Goal: Task Accomplishment & Management: Manage account settings

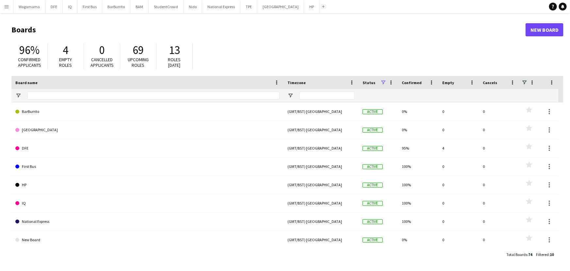
click at [321, 8] on button "Add" at bounding box center [323, 6] width 5 height 5
click at [50, 6] on button "DFE Close" at bounding box center [53, 6] width 17 height 13
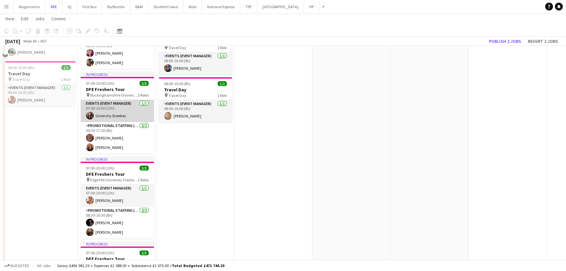
scroll to position [148, 0]
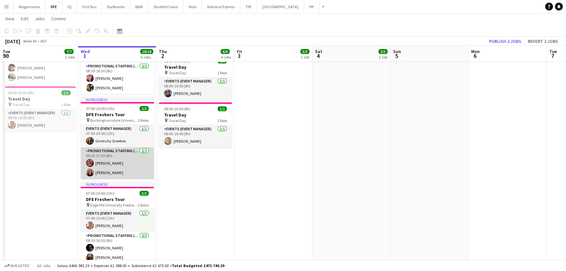
click at [118, 159] on app-card-role "Promotional Staffing (Brand Ambassadors) [DATE] 09:30-17:30 (8h) [PERSON_NAME] …" at bounding box center [117, 163] width 73 height 32
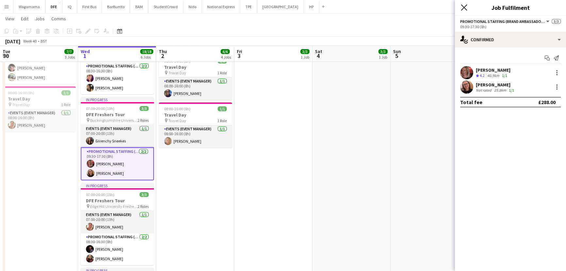
click at [461, 9] on icon at bounding box center [464, 7] width 6 height 6
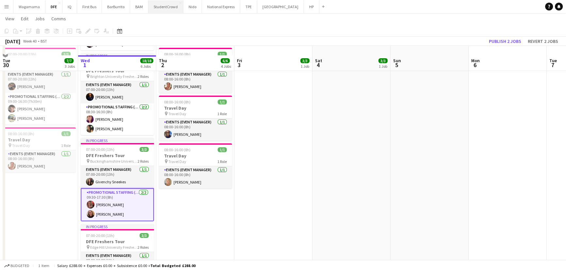
scroll to position [89, 0]
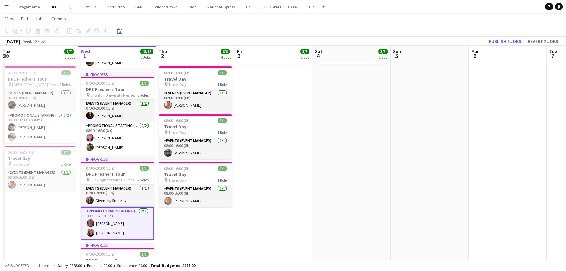
click at [2, 5] on button "Menu" at bounding box center [6, 6] width 13 height 13
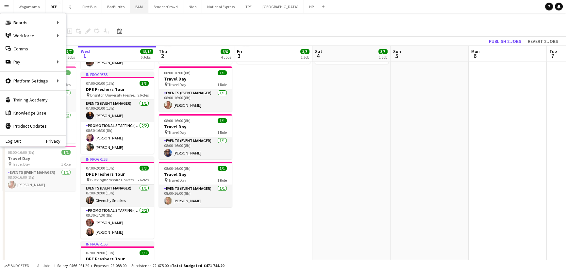
click at [134, 8] on button "BAM Close" at bounding box center [139, 6] width 18 height 13
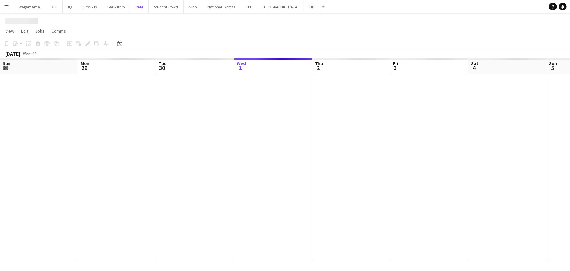
scroll to position [0, 156]
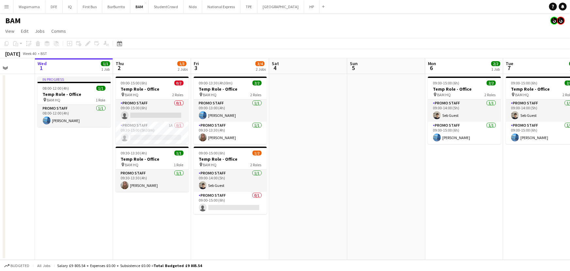
drag, startPoint x: 91, startPoint y: 155, endPoint x: 39, endPoint y: 151, distance: 52.1
click at [39, 151] on app-calendar-viewport "Sun 28 Mon 29 Tue 30 Wed 1 1/1 1 Job Thu 2 1/3 2 Jobs Fri 3 3/4 2 Jobs Sat 4 Su…" at bounding box center [285, 158] width 570 height 201
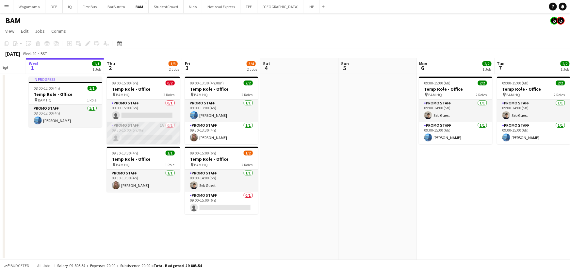
click at [145, 132] on app-card-role "Promo Staff 1A 0/1 09:30-15:00 (5h30m) single-neutral-actions" at bounding box center [143, 133] width 73 height 22
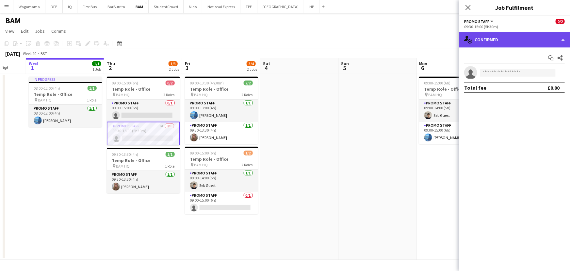
click at [525, 36] on div "single-neutral-actions-check-2 Confirmed" at bounding box center [514, 40] width 111 height 16
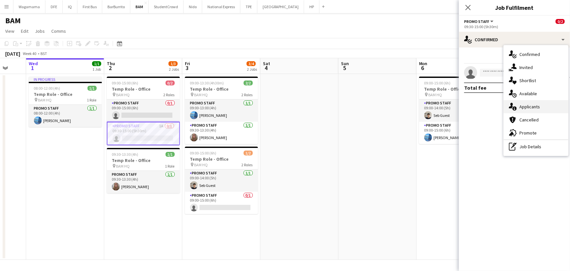
click at [533, 108] on span "Applicants" at bounding box center [530, 107] width 21 height 6
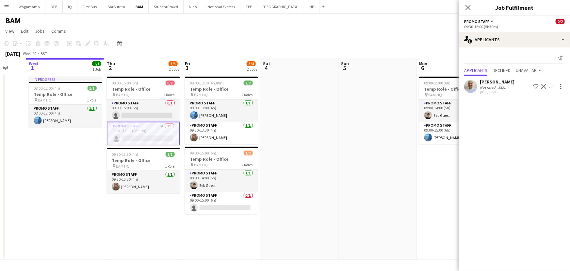
click at [497, 89] on div "989m" at bounding box center [503, 87] width 12 height 5
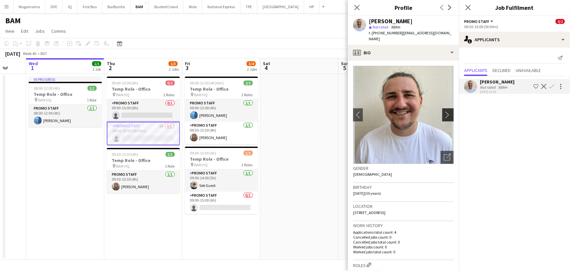
click at [444, 112] on app-icon "chevron-right" at bounding box center [449, 114] width 10 height 7
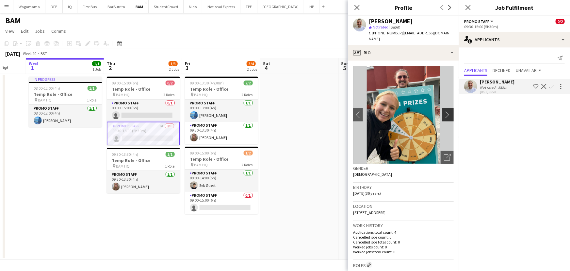
click at [444, 112] on app-icon "chevron-right" at bounding box center [449, 114] width 10 height 7
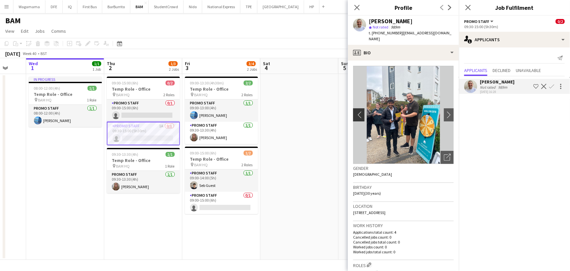
click at [357, 111] on button "chevron-left" at bounding box center [358, 114] width 13 height 13
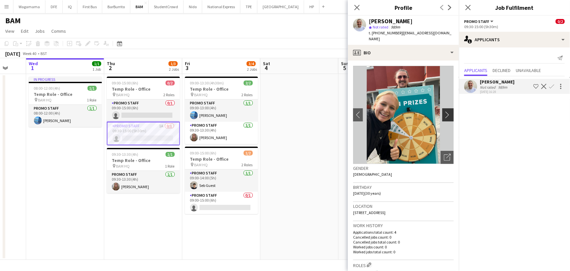
click at [445, 116] on app-icon "chevron-right" at bounding box center [449, 114] width 10 height 7
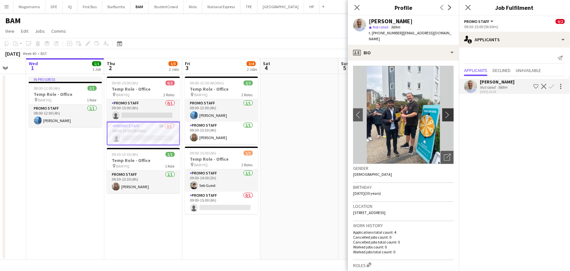
click at [445, 116] on app-icon "chevron-right" at bounding box center [449, 114] width 10 height 7
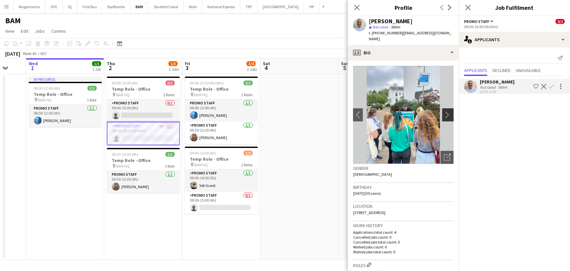
click at [445, 116] on app-icon "chevron-right" at bounding box center [449, 114] width 10 height 7
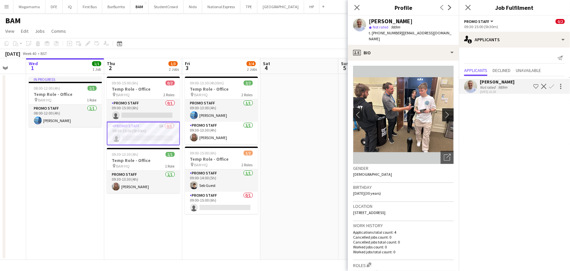
click at [445, 116] on app-icon "chevron-right" at bounding box center [449, 114] width 10 height 7
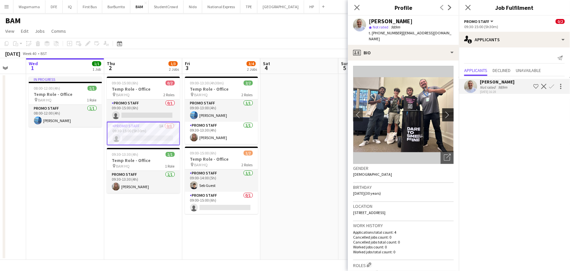
click at [445, 116] on app-icon "chevron-right" at bounding box center [449, 114] width 10 height 7
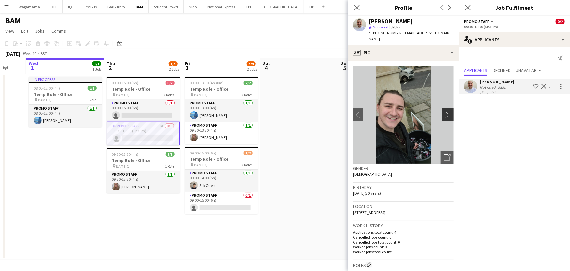
click at [446, 116] on app-icon "chevron-right" at bounding box center [449, 114] width 10 height 7
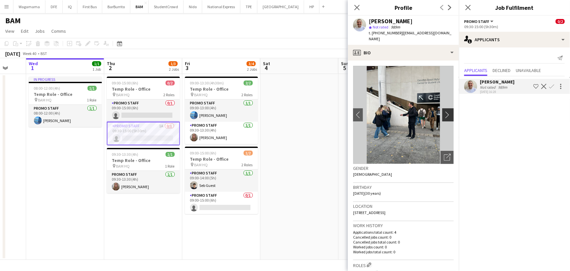
click at [446, 114] on app-icon "chevron-right" at bounding box center [449, 114] width 10 height 7
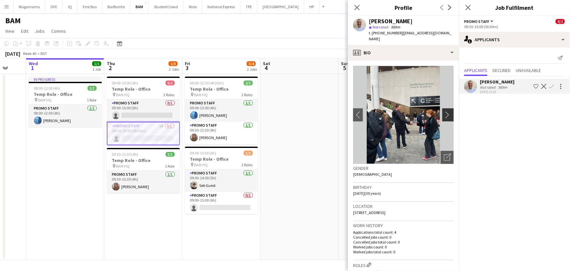
click at [446, 114] on app-icon "chevron-right" at bounding box center [449, 114] width 10 height 7
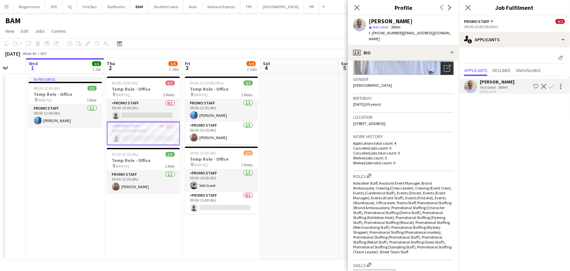
scroll to position [0, 0]
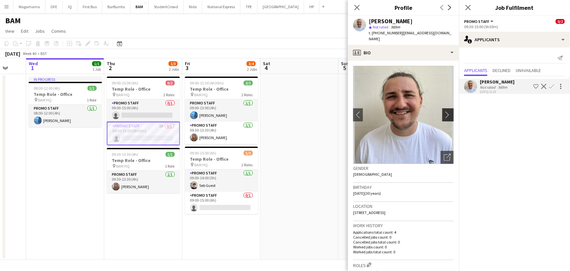
click at [446, 117] on app-icon "chevron-right" at bounding box center [449, 114] width 10 height 7
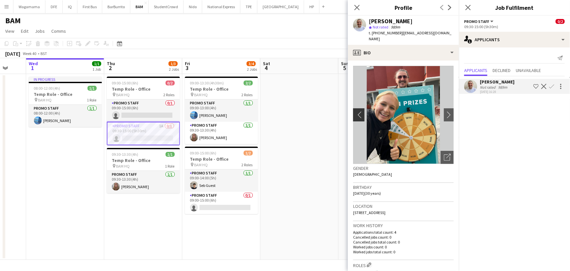
click at [357, 115] on app-icon "chevron-left" at bounding box center [358, 114] width 10 height 7
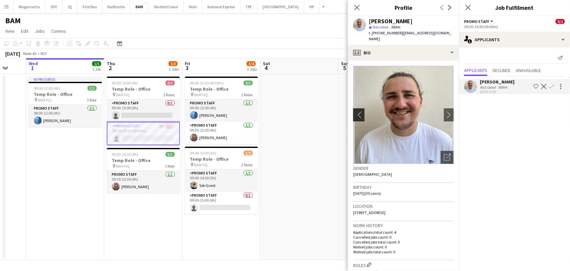
click at [357, 115] on app-icon "chevron-left" at bounding box center [358, 114] width 10 height 7
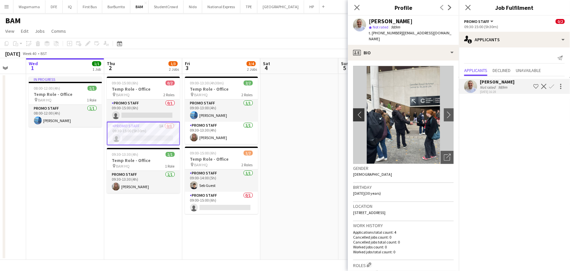
click at [357, 115] on app-icon "chevron-left" at bounding box center [358, 114] width 10 height 7
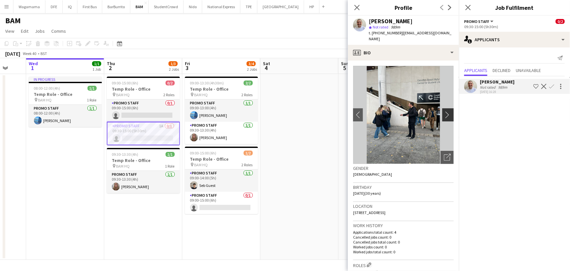
click at [446, 113] on app-icon "chevron-right" at bounding box center [449, 114] width 10 height 7
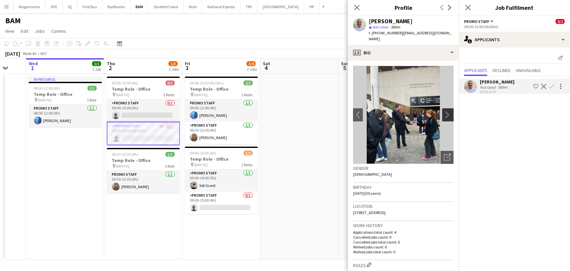
click at [446, 113] on app-icon "chevron-right" at bounding box center [449, 114] width 10 height 7
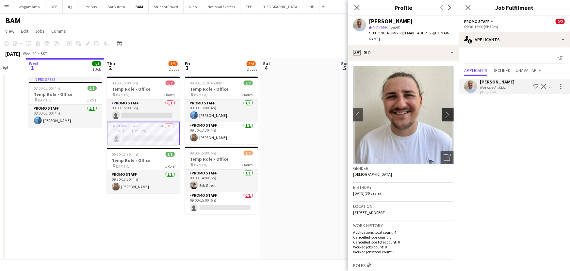
click at [446, 113] on app-icon "chevron-right" at bounding box center [449, 114] width 10 height 7
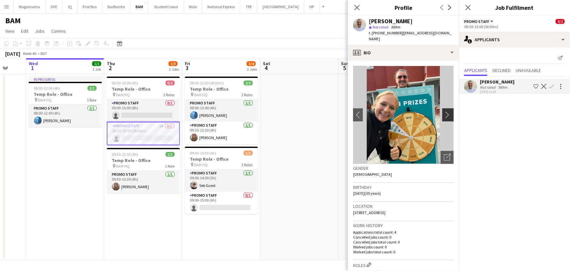
click at [446, 113] on app-icon "chevron-right" at bounding box center [449, 114] width 10 height 7
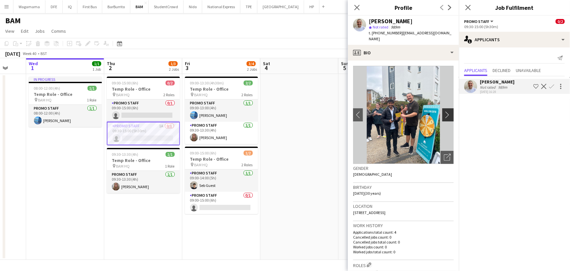
click at [446, 113] on app-icon "chevron-right" at bounding box center [449, 114] width 10 height 7
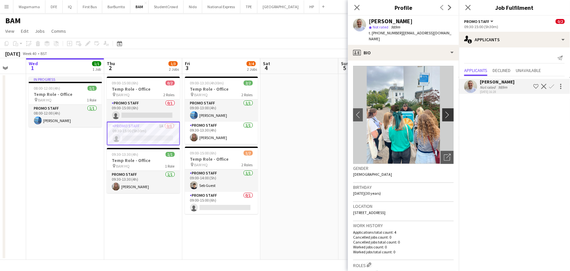
click at [446, 113] on app-icon "chevron-right" at bounding box center [449, 114] width 10 height 7
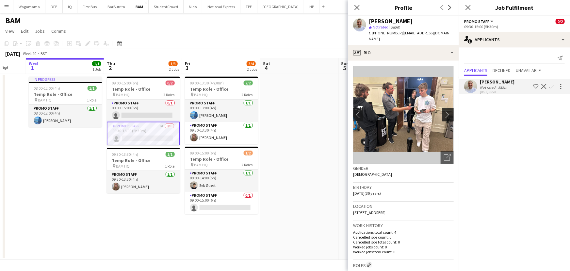
click at [446, 113] on app-icon "chevron-right" at bounding box center [449, 114] width 10 height 7
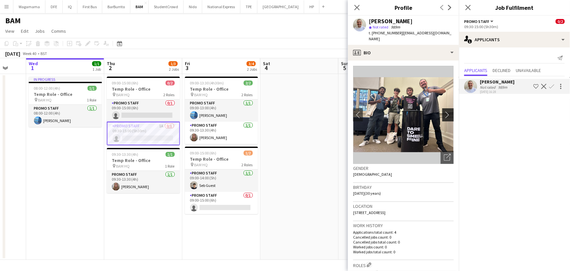
click at [447, 114] on app-icon "chevron-right" at bounding box center [449, 114] width 10 height 7
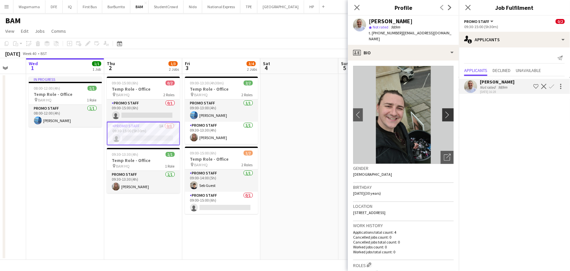
click at [447, 114] on app-icon "chevron-right" at bounding box center [449, 114] width 10 height 7
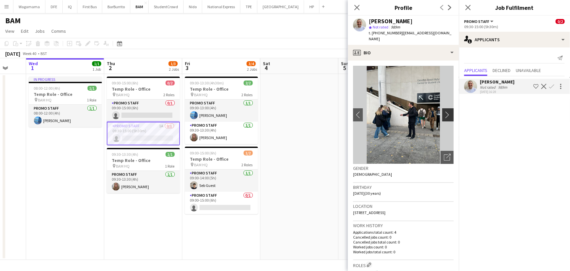
click at [447, 114] on app-icon "chevron-right" at bounding box center [449, 114] width 10 height 7
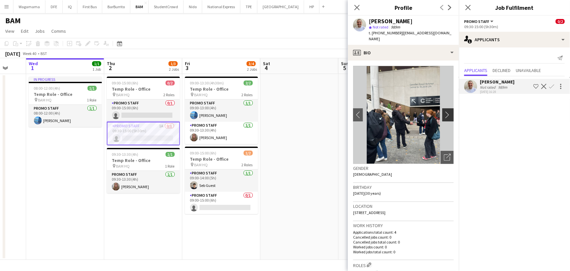
click at [447, 114] on app-icon "chevron-right" at bounding box center [449, 114] width 10 height 7
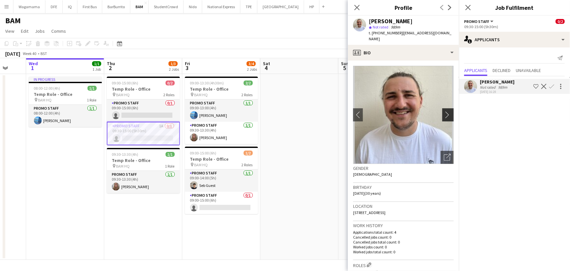
click at [447, 114] on app-icon "chevron-right" at bounding box center [449, 114] width 10 height 7
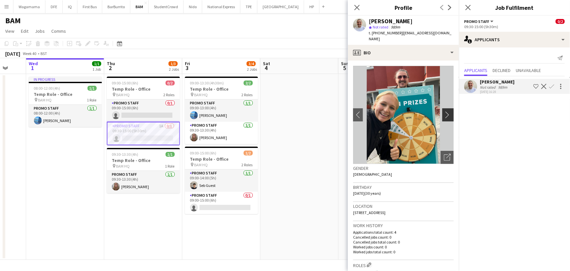
click at [447, 114] on app-icon "chevron-right" at bounding box center [449, 114] width 10 height 7
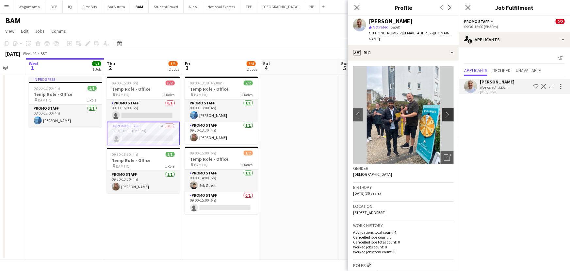
click at [447, 114] on app-icon "chevron-right" at bounding box center [449, 114] width 10 height 7
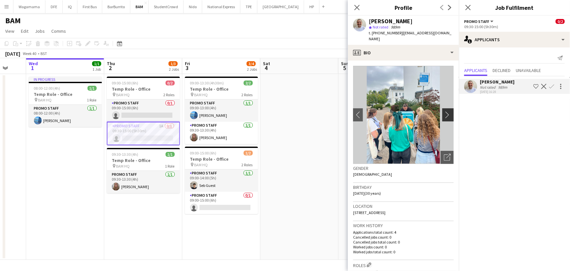
click at [447, 114] on app-icon "chevron-right" at bounding box center [449, 114] width 10 height 7
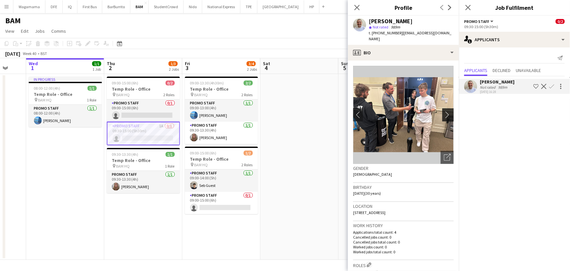
click at [447, 114] on app-icon "chevron-right" at bounding box center [449, 114] width 10 height 7
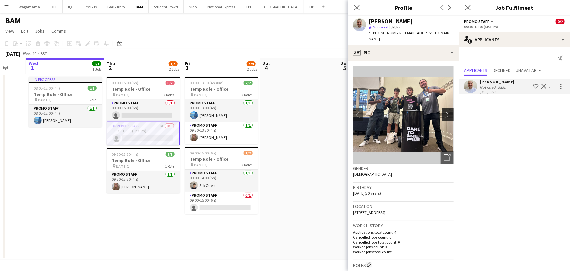
click at [447, 114] on app-icon "chevron-right" at bounding box center [449, 114] width 10 height 7
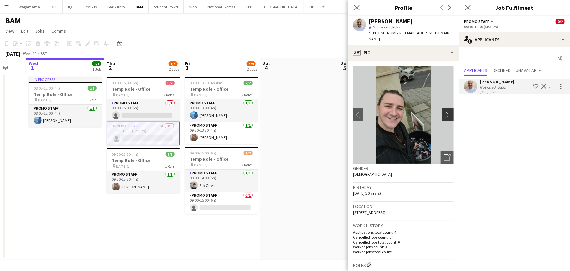
click at [447, 114] on app-icon "chevron-right" at bounding box center [449, 114] width 10 height 7
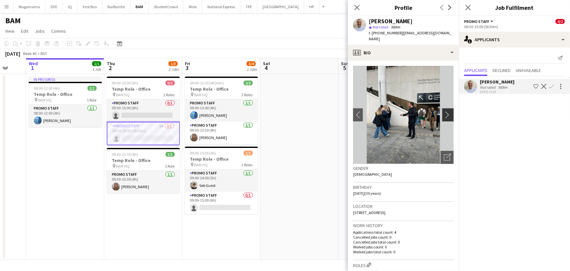
click at [447, 114] on app-icon "chevron-right" at bounding box center [449, 114] width 10 height 7
click at [444, 110] on button "chevron-right" at bounding box center [448, 114] width 13 height 13
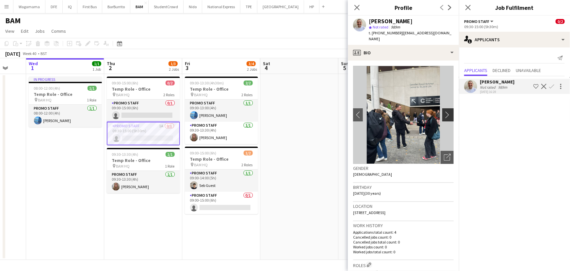
click at [444, 110] on button "chevron-right" at bounding box center [448, 114] width 13 height 13
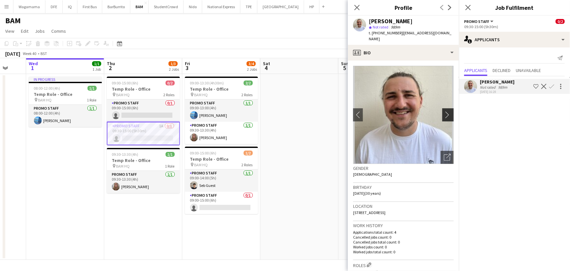
click at [444, 110] on button "chevron-right" at bounding box center [448, 114] width 13 height 13
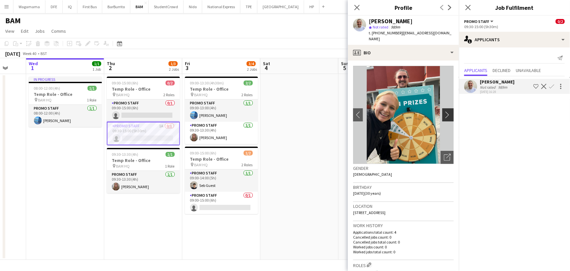
click at [444, 110] on button "chevron-right" at bounding box center [448, 114] width 13 height 13
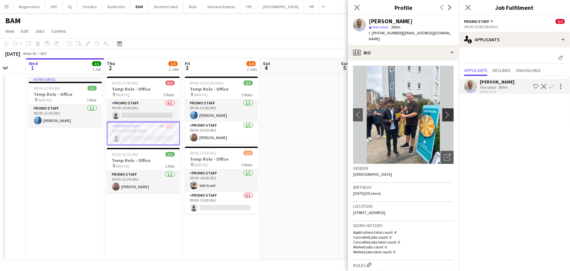
click at [444, 110] on button "chevron-right" at bounding box center [448, 114] width 13 height 13
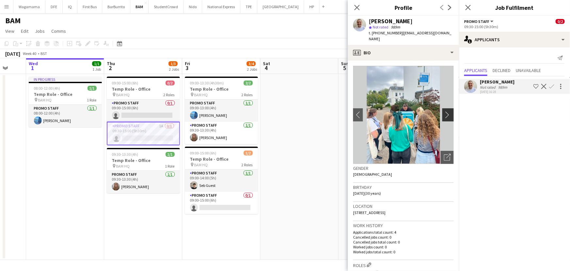
click at [444, 110] on button "chevron-right" at bounding box center [448, 114] width 13 height 13
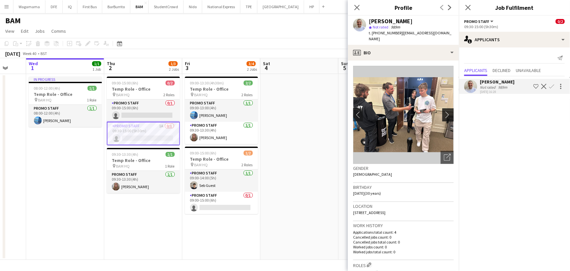
click at [444, 110] on button "chevron-right" at bounding box center [448, 114] width 13 height 13
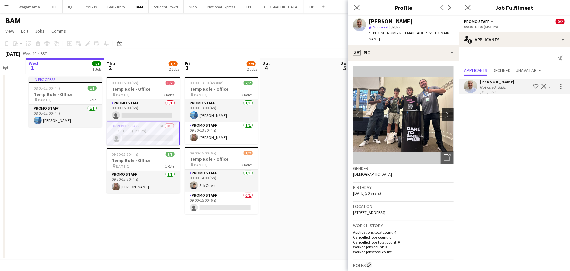
click at [444, 110] on button "chevron-right" at bounding box center [448, 114] width 13 height 13
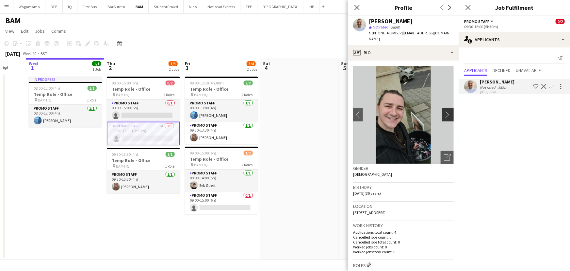
click at [444, 110] on button "chevron-right" at bounding box center [448, 114] width 13 height 13
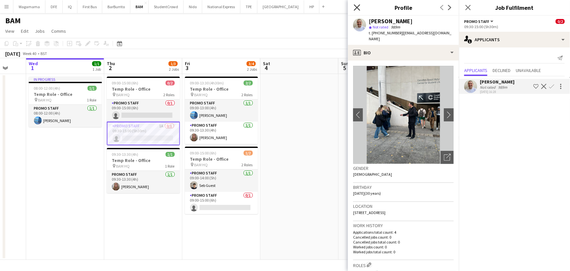
click at [356, 9] on icon at bounding box center [357, 7] width 6 height 6
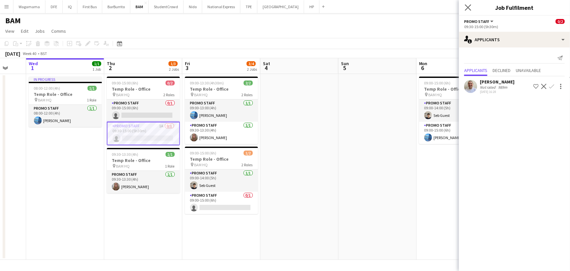
click at [464, 9] on app-icon "Close pop-in" at bounding box center [468, 7] width 9 height 9
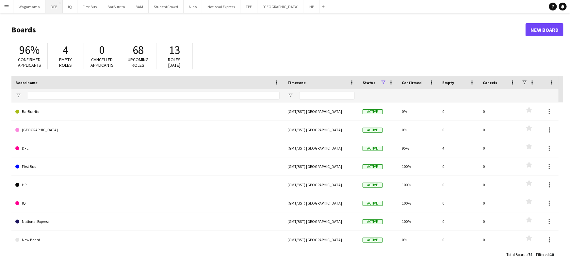
click at [50, 7] on button "DFE Close" at bounding box center [53, 6] width 17 height 13
